Goal: Navigation & Orientation: Find specific page/section

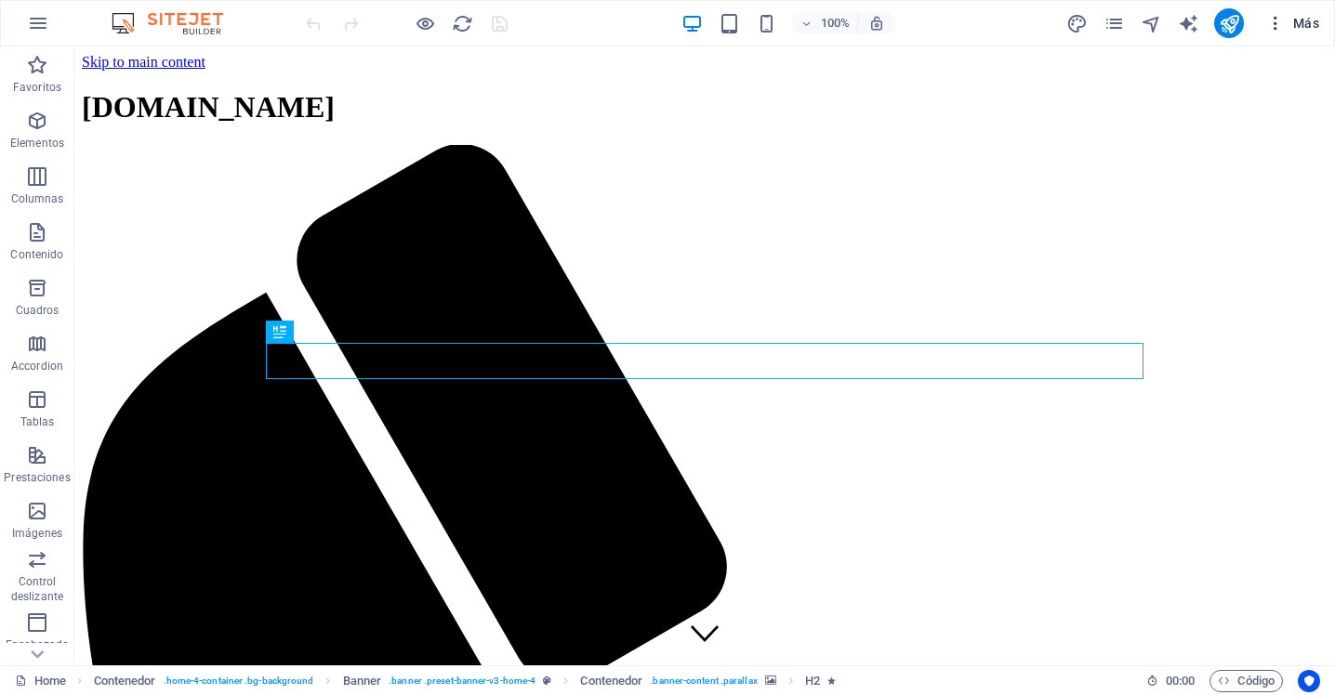
click at [1276, 26] on icon "button" at bounding box center [1275, 23] width 19 height 19
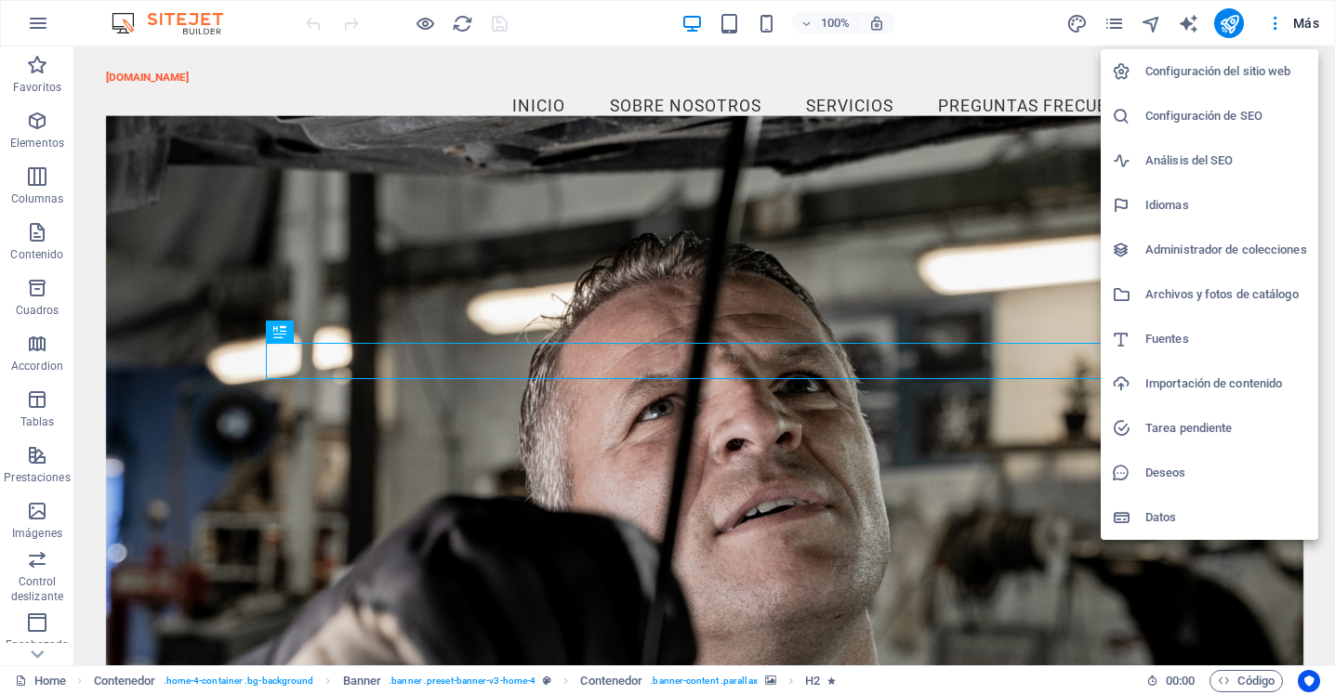
click at [1233, 73] on h6 "Configuración del sitio web" at bounding box center [1226, 71] width 162 height 22
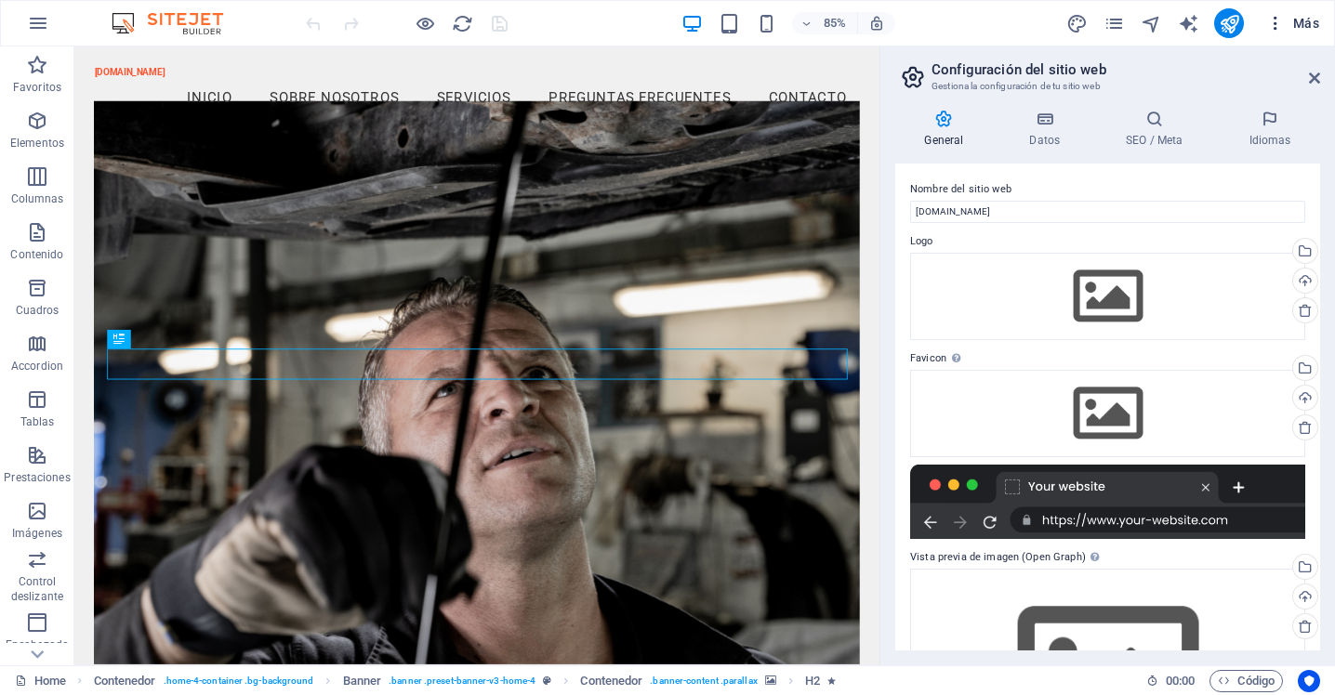
click at [1312, 28] on span "Más" at bounding box center [1292, 23] width 53 height 19
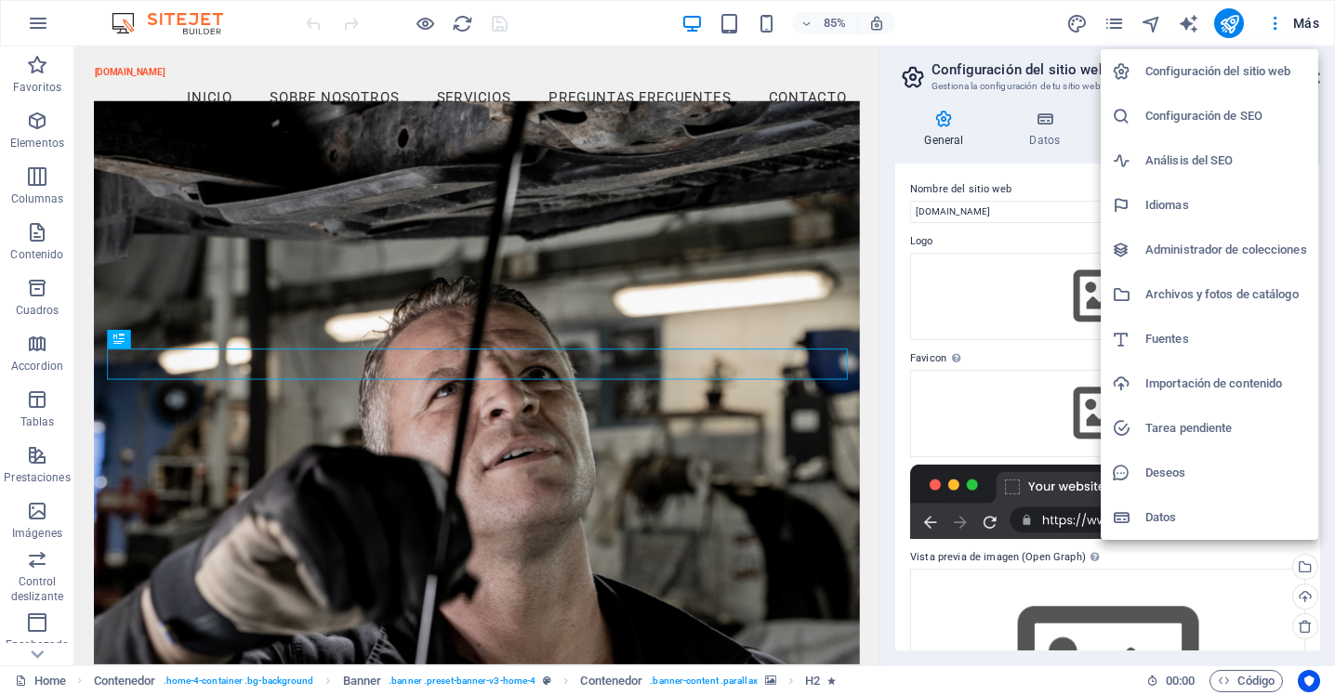
click at [1180, 70] on h6 "Configuración del sitio web" at bounding box center [1226, 71] width 162 height 22
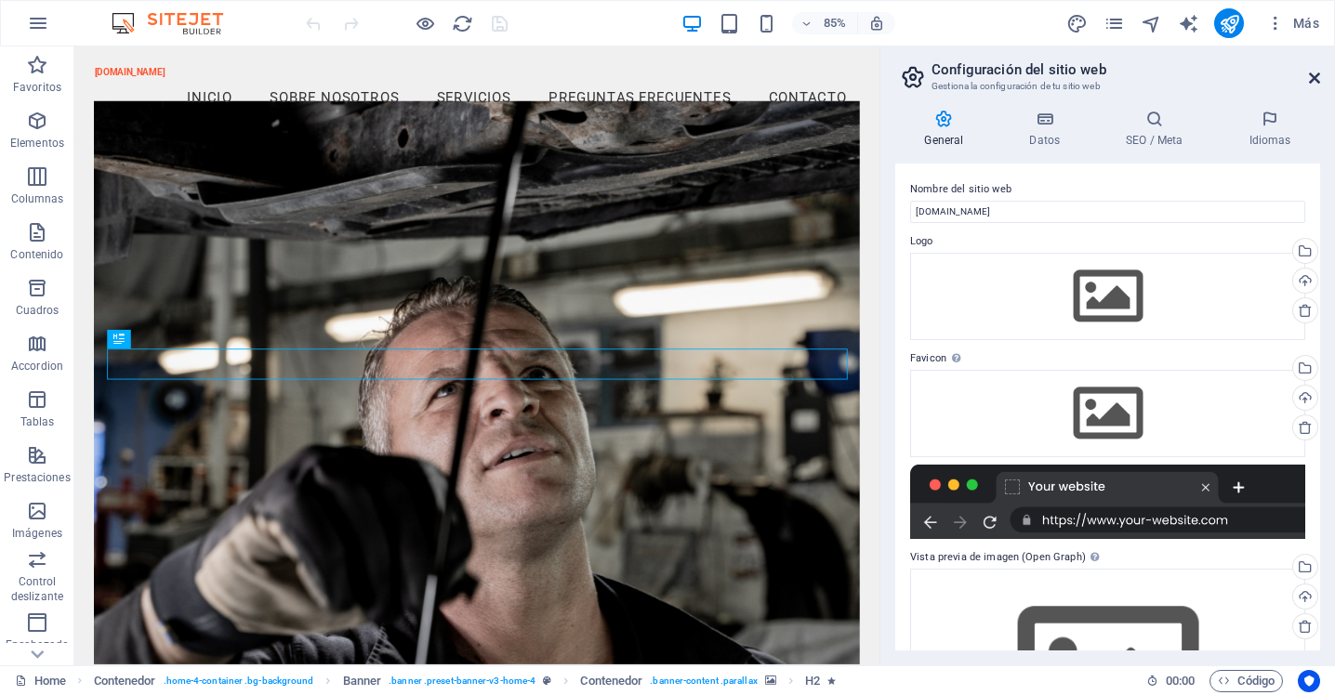
click at [1313, 81] on icon at bounding box center [1314, 78] width 11 height 15
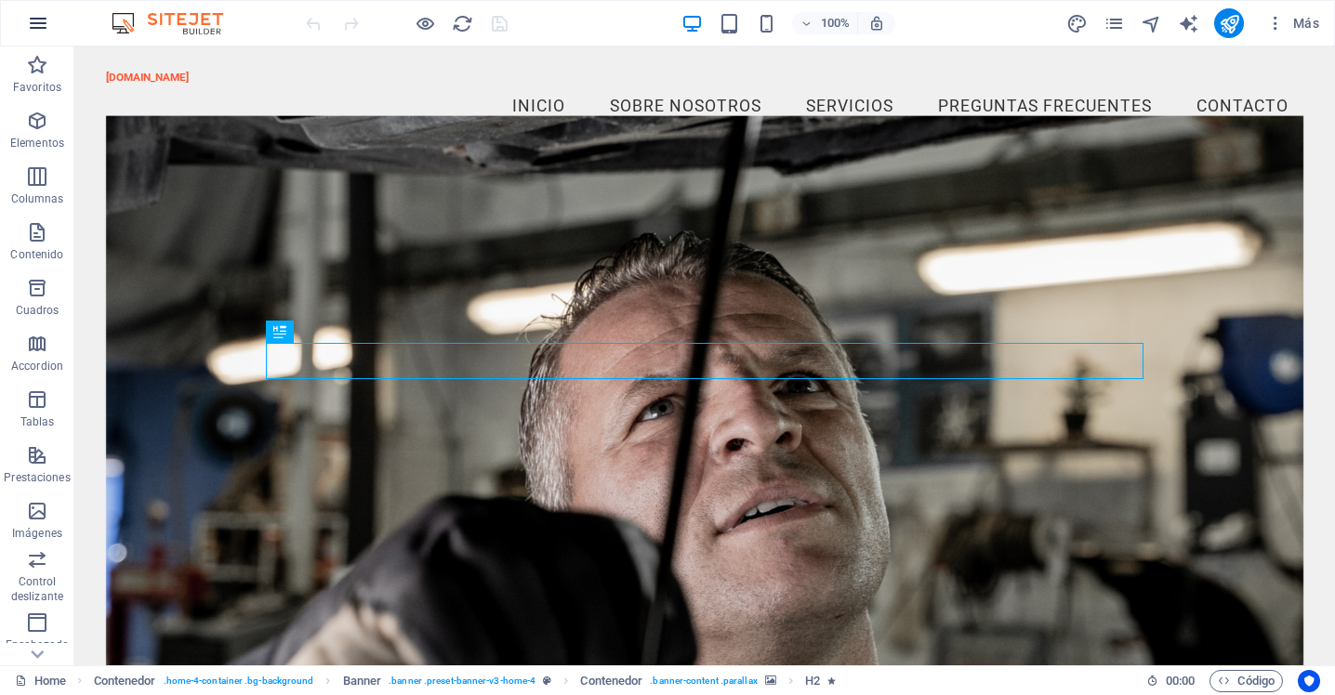
click at [31, 18] on icon "button" at bounding box center [38, 23] width 22 height 22
click at [1280, 20] on icon "button" at bounding box center [1275, 23] width 19 height 19
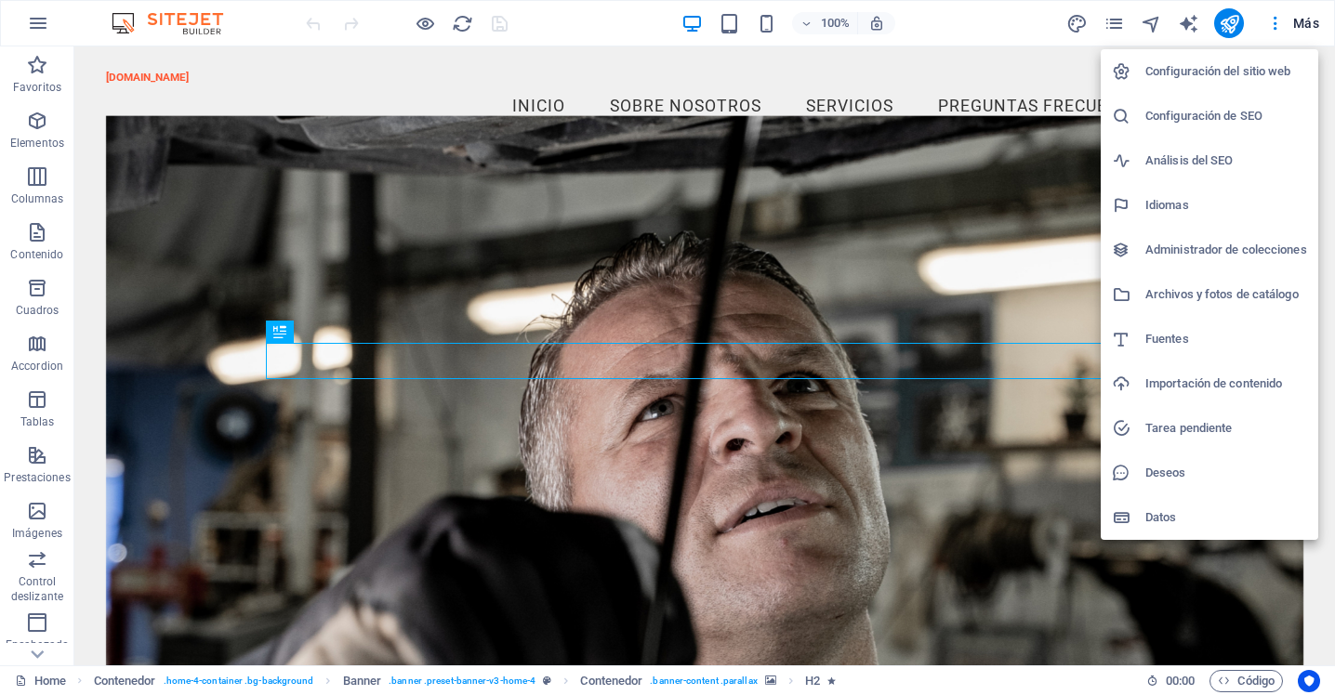
click at [1304, 15] on div at bounding box center [667, 347] width 1335 height 695
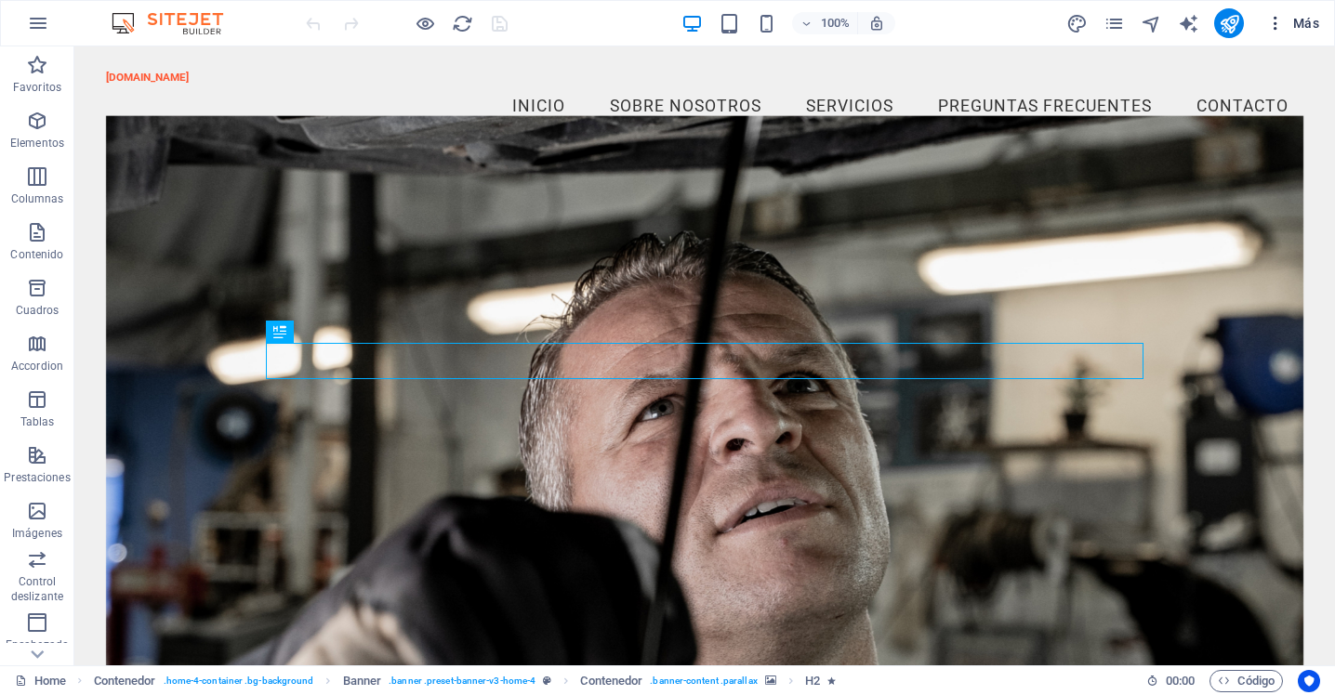
click at [1303, 22] on span "Más" at bounding box center [1292, 23] width 53 height 19
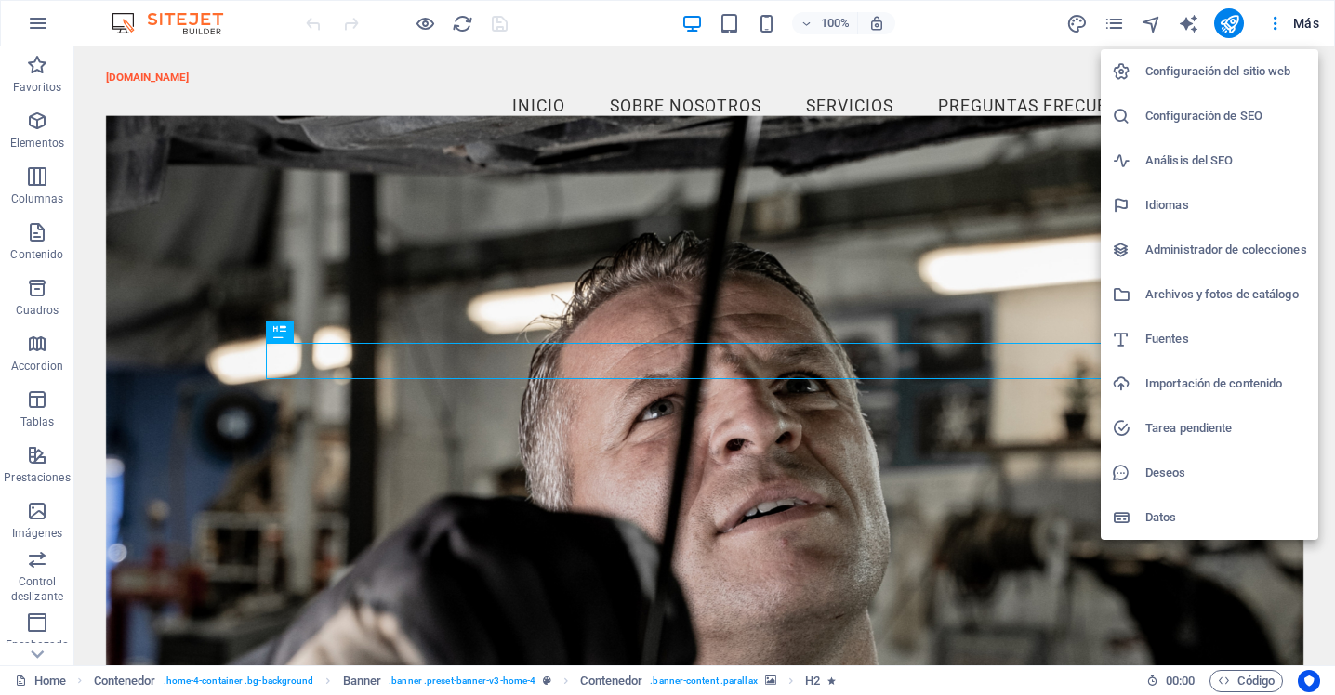
click at [988, 17] on div at bounding box center [667, 347] width 1335 height 695
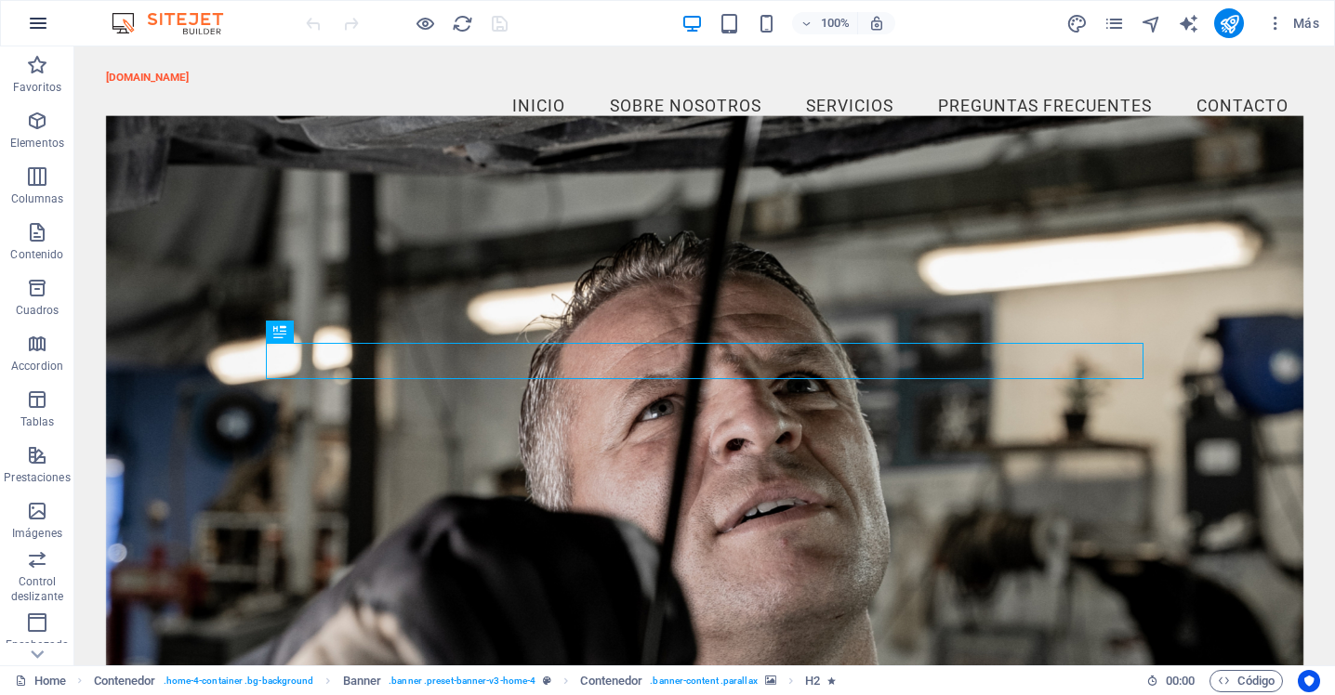
click at [49, 20] on button "button" at bounding box center [38, 23] width 45 height 45
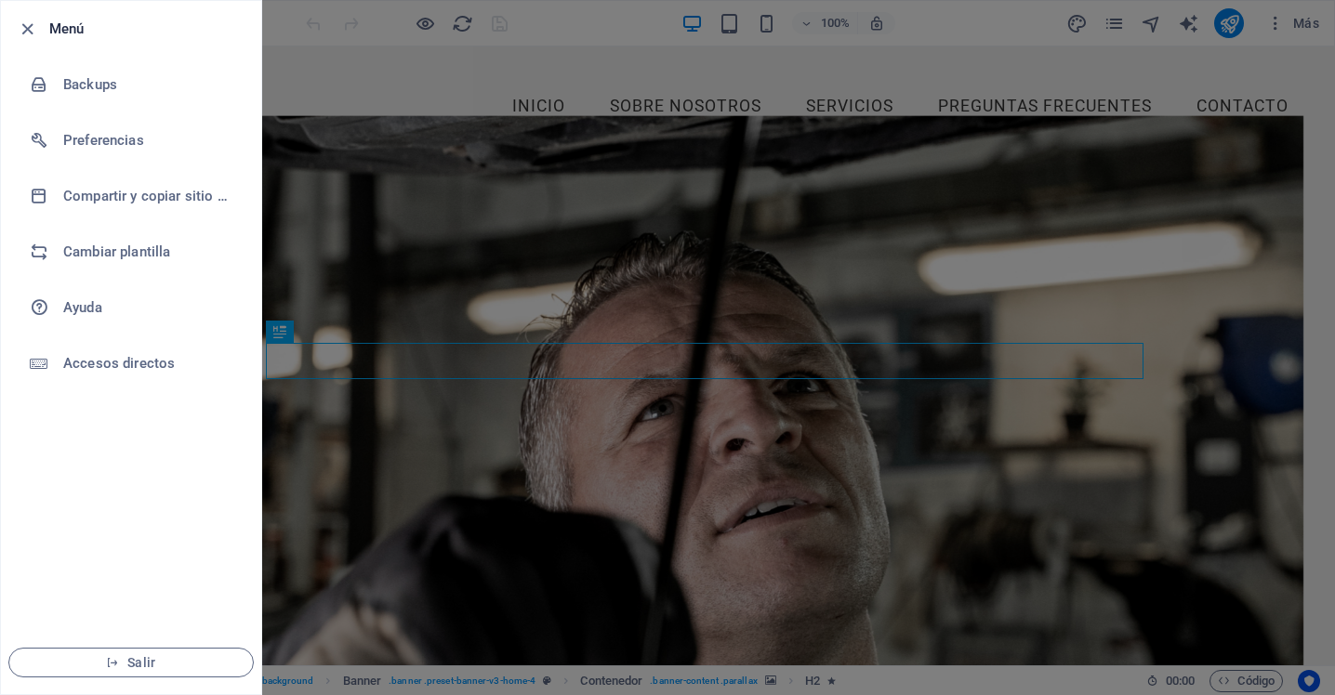
click at [329, 136] on div at bounding box center [667, 347] width 1335 height 695
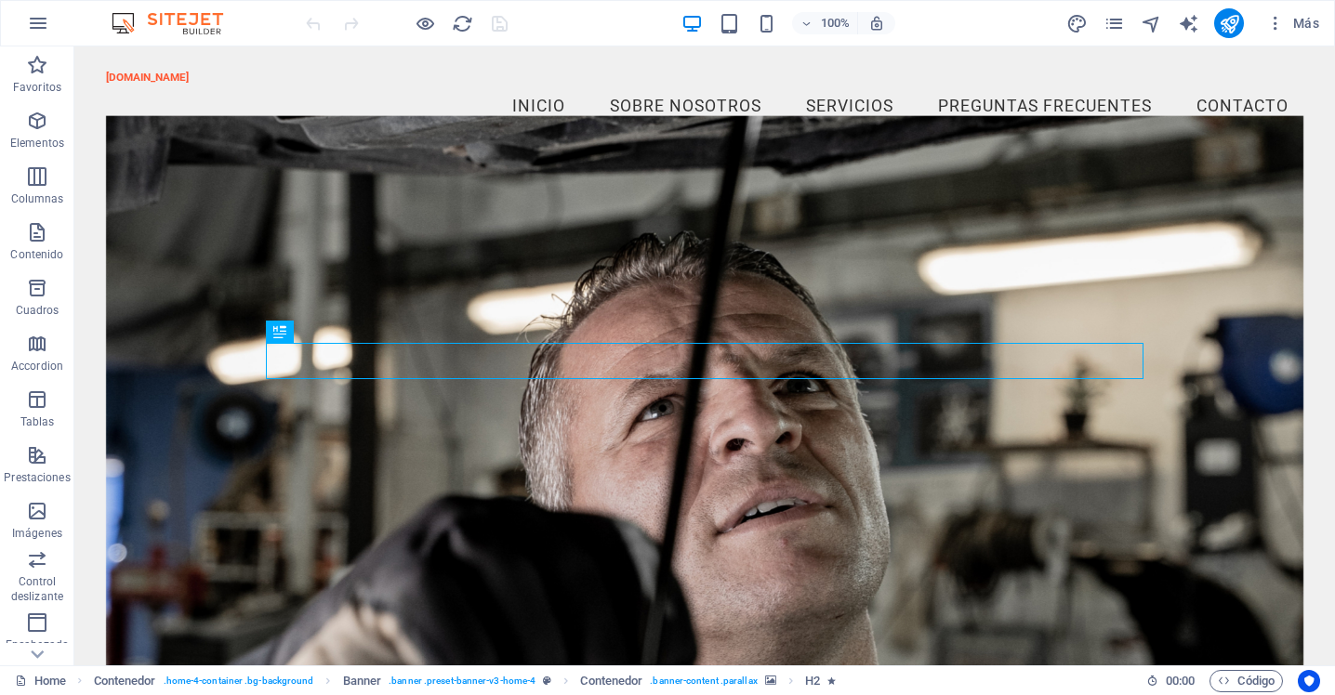
click at [188, 24] on img at bounding box center [176, 23] width 139 height 22
click at [125, 19] on img at bounding box center [176, 23] width 139 height 22
click at [1302, 27] on span "Más" at bounding box center [1292, 23] width 53 height 19
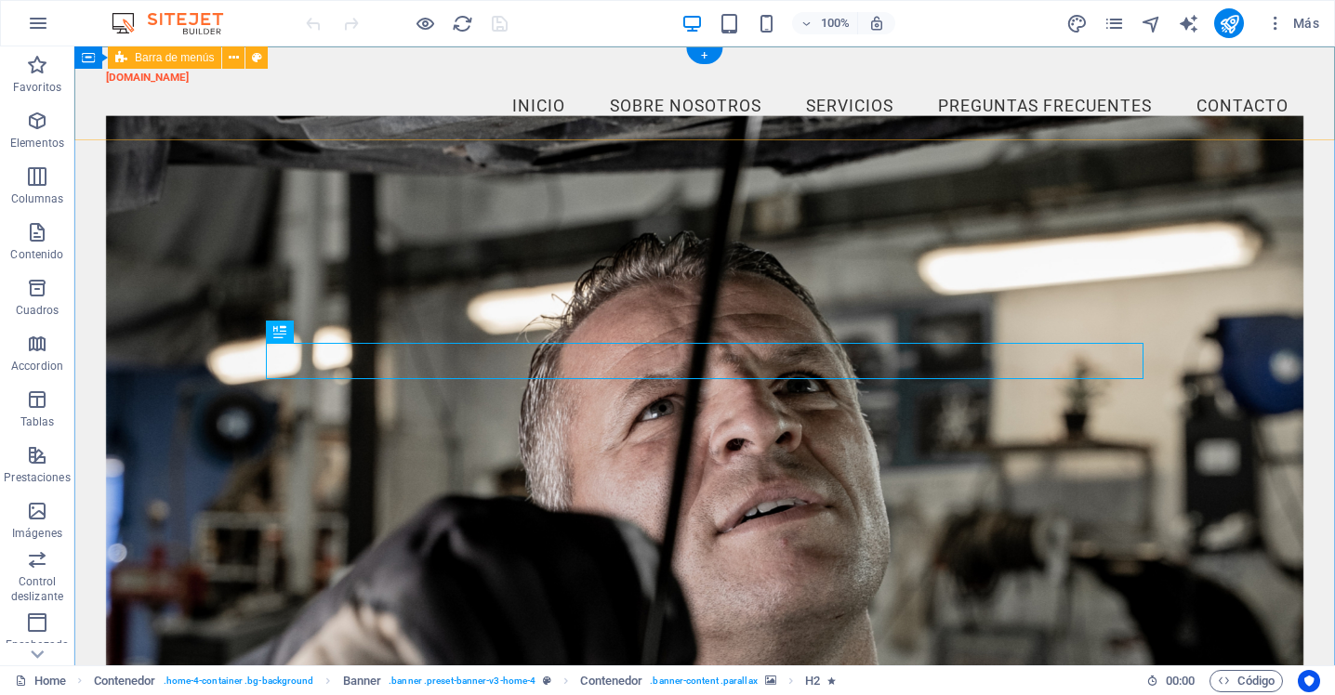
click at [1305, 83] on div "[DOMAIN_NAME] Menu Inicio Sobre Nosotros Servicios Preguntas Frecuentes Contacto" at bounding box center [704, 99] width 1261 height 107
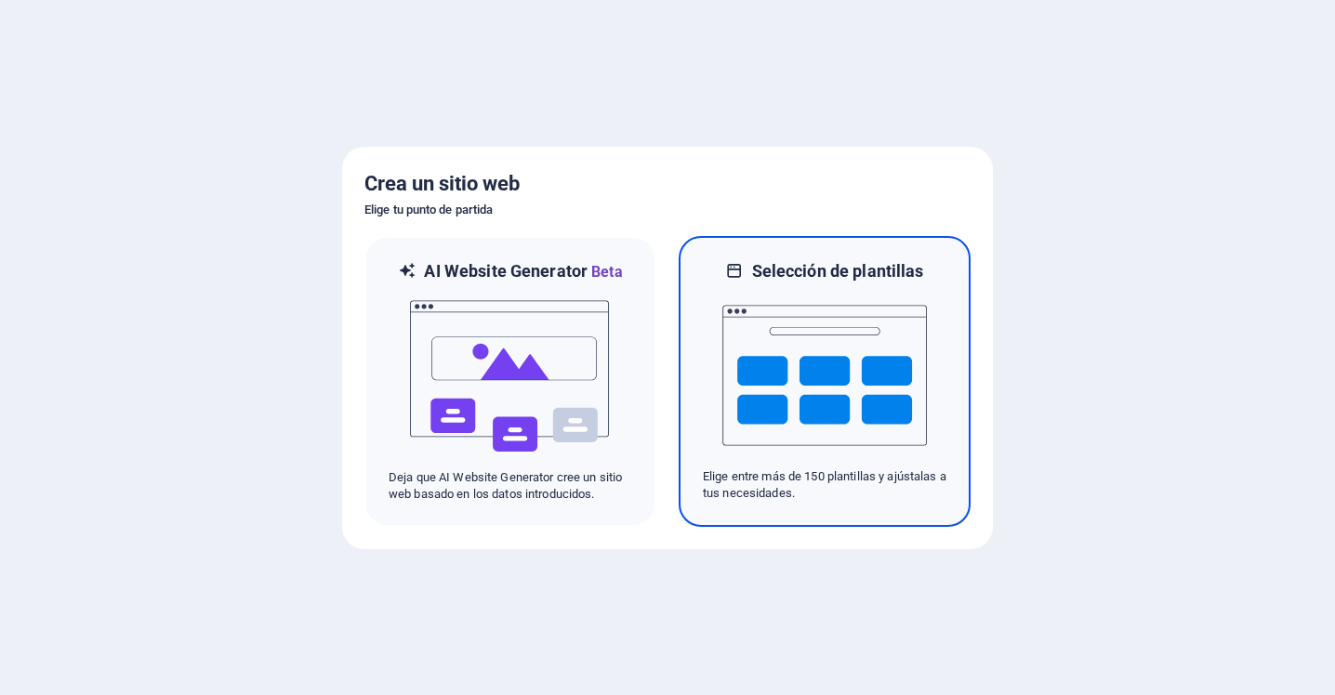
click at [784, 355] on img at bounding box center [824, 376] width 205 height 186
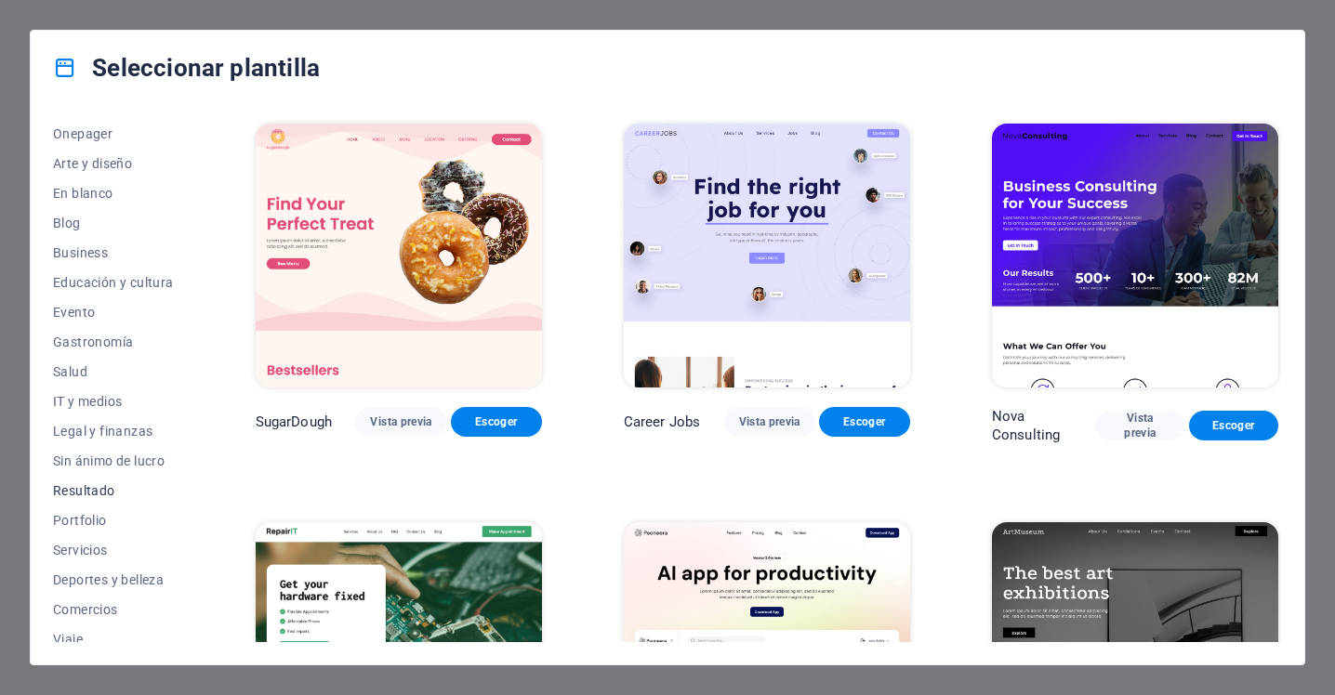
scroll to position [221, 0]
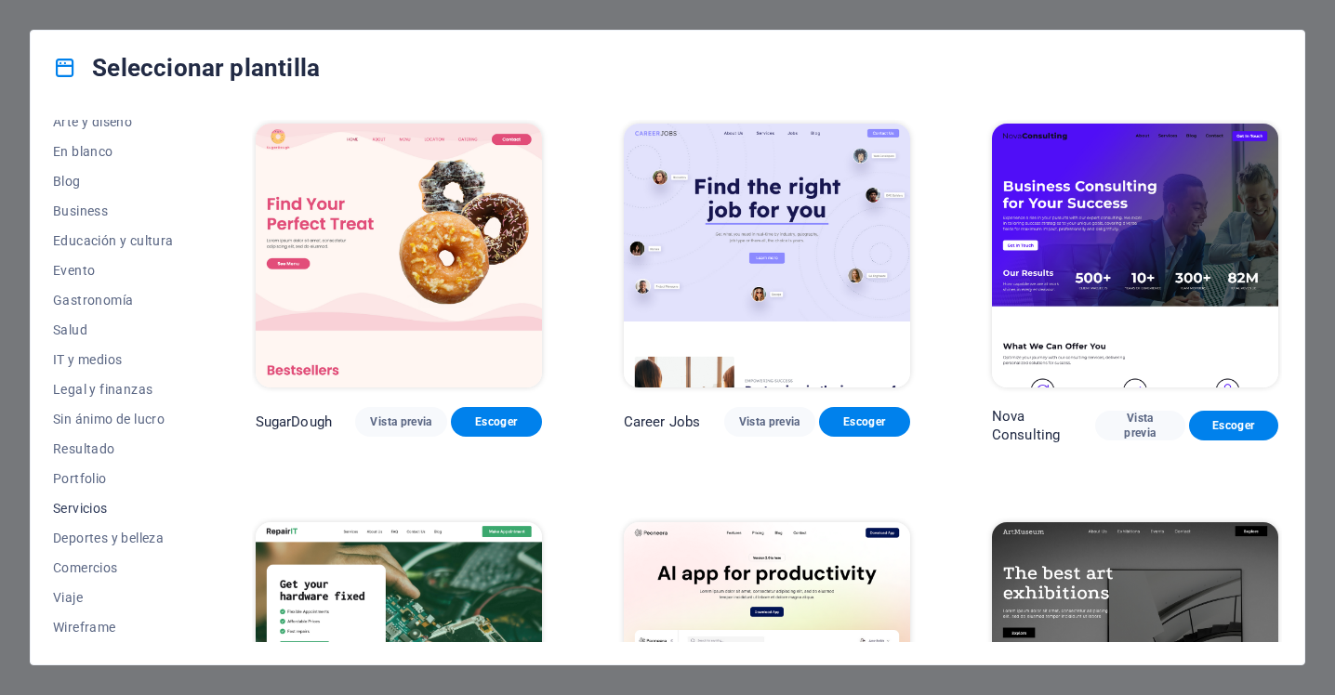
click at [103, 508] on span "Servicios" at bounding box center [113, 508] width 121 height 15
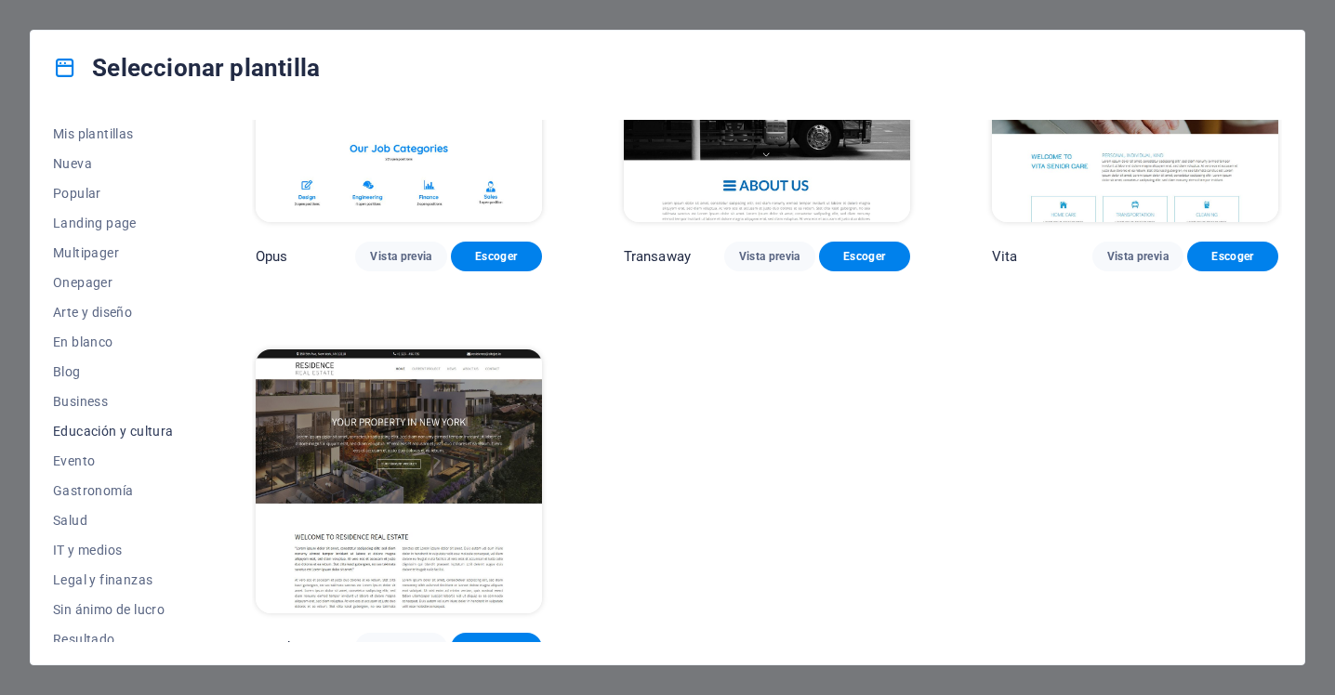
scroll to position [0, 0]
click at [125, 21] on div "Seleccionar plantilla Todas las plantillas Mis plantillas Nueva Popular Landing…" at bounding box center [667, 347] width 1335 height 695
